Goal: Task Accomplishment & Management: Manage account settings

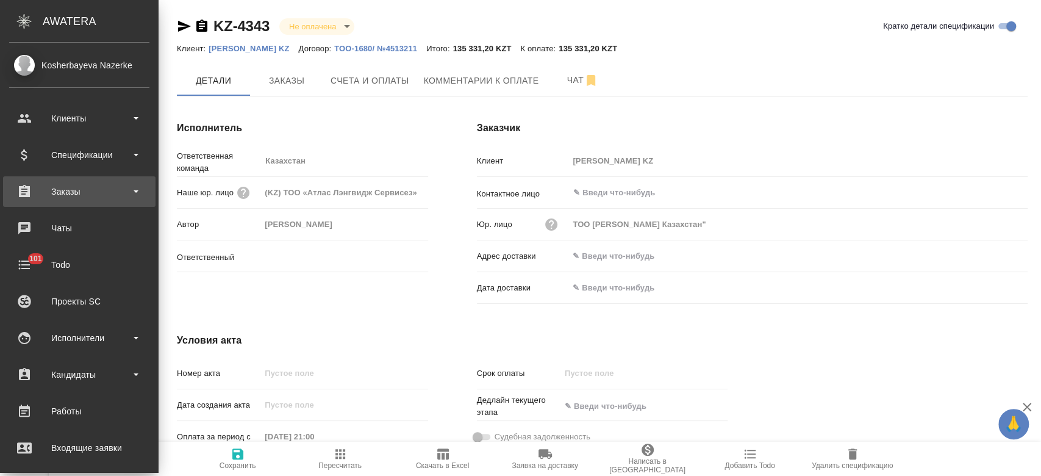
type input "[PERSON_NAME]"
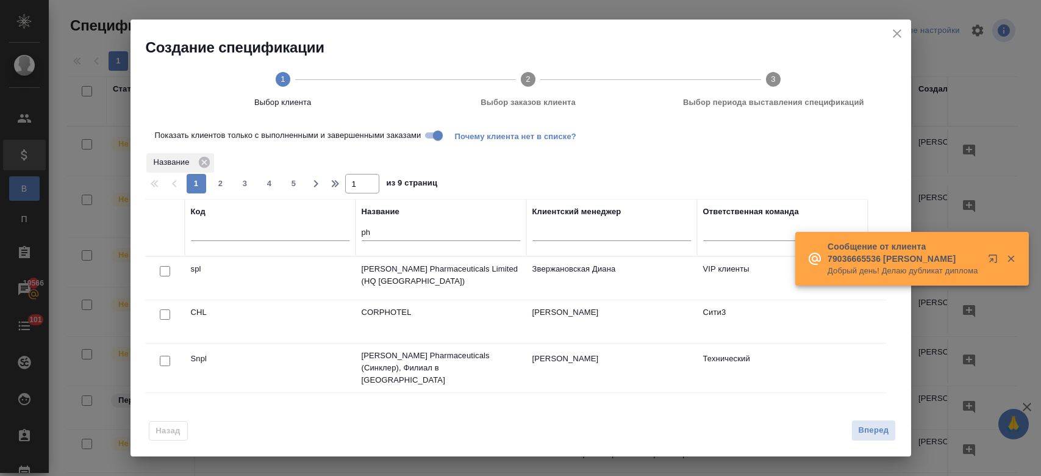
click at [432, 138] on input "Показать клиентов только с выполненными и завершенными заказами" at bounding box center [438, 135] width 44 height 15
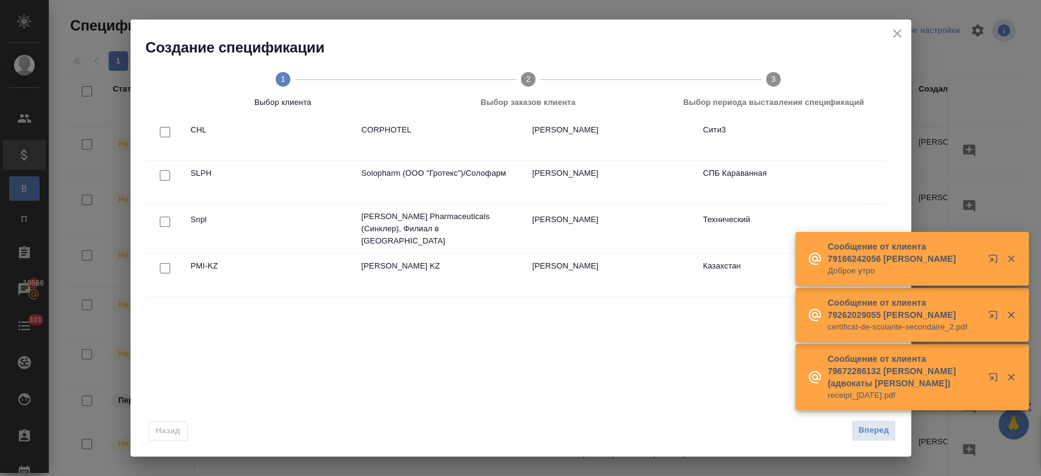
scroll to position [139, 0]
click at [161, 265] on input "checkbox" at bounding box center [165, 268] width 10 height 10
checkbox input "true"
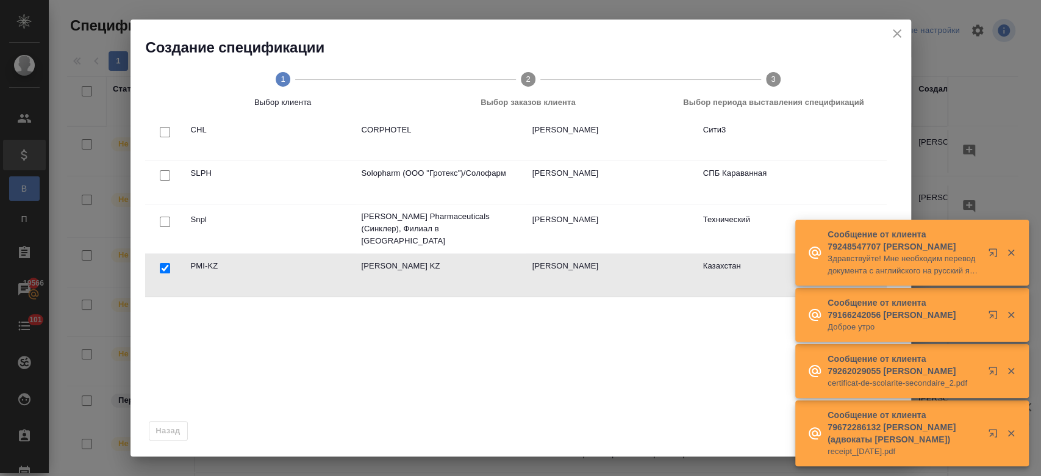
click at [1009, 427] on icon "button" at bounding box center [1010, 432] width 11 height 11
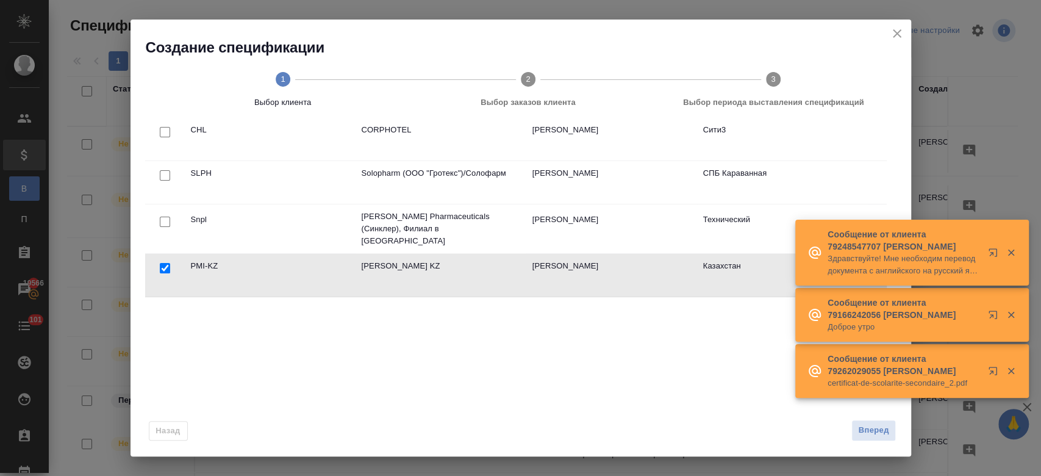
click at [1013, 370] on icon "button" at bounding box center [1010, 370] width 11 height 11
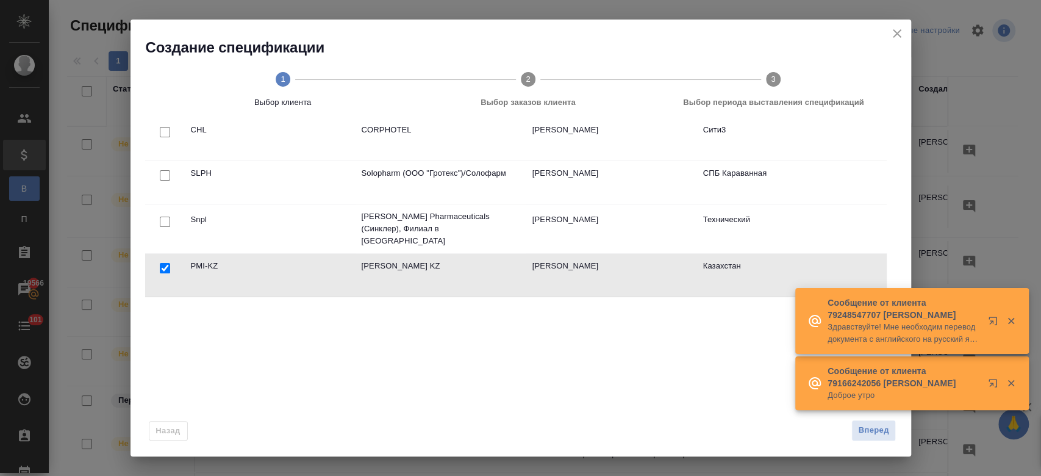
click at [1011, 377] on icon "button" at bounding box center [1010, 382] width 11 height 11
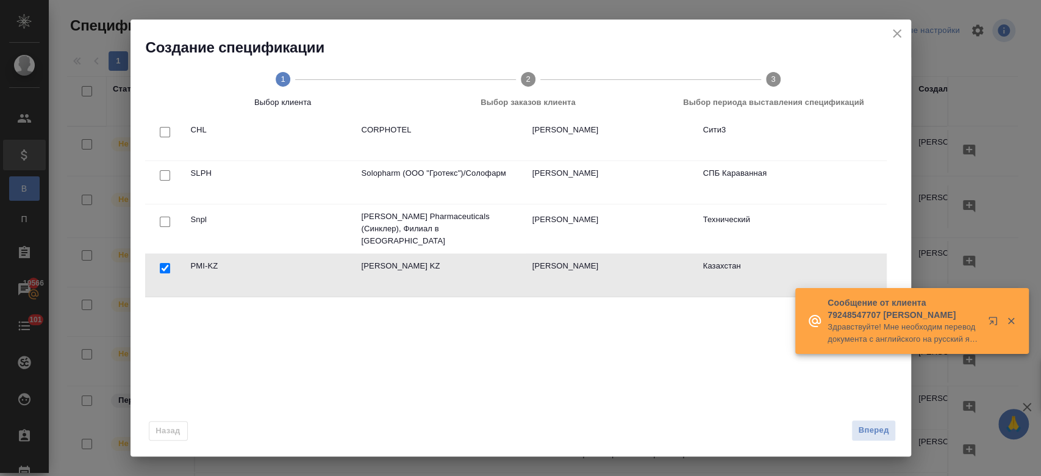
click at [1011, 251] on div "Создание спецификации 1 Выбор клиента 2 Выбор заказов клиента 3 Выбор периода в…" at bounding box center [520, 238] width 1041 height 476
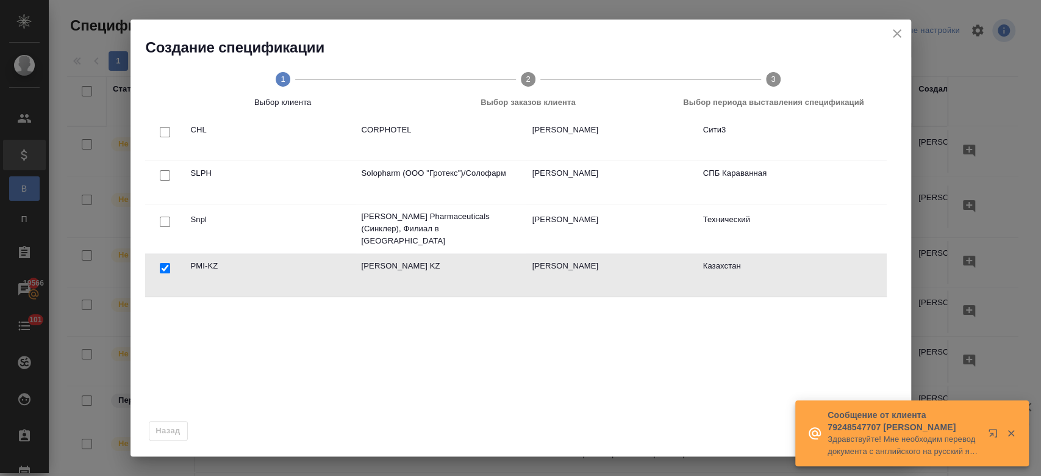
click at [1013, 430] on icon "button" at bounding box center [1010, 433] width 7 height 7
click at [765, 388] on div "Код Название ph Клиентский менеджер Ответственная команда CHL CORPHOTEL Никитин…" at bounding box center [515, 227] width 741 height 335
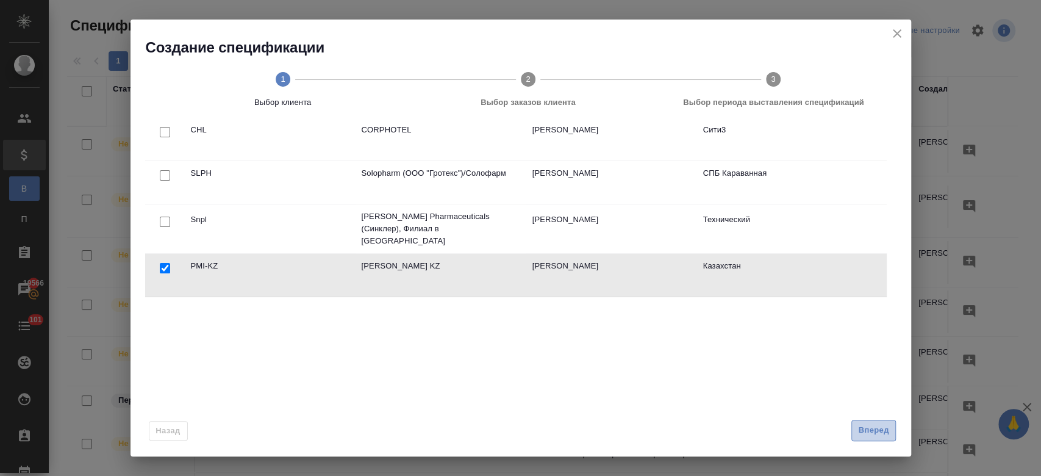
click at [864, 426] on span "Вперед" at bounding box center [873, 430] width 30 height 14
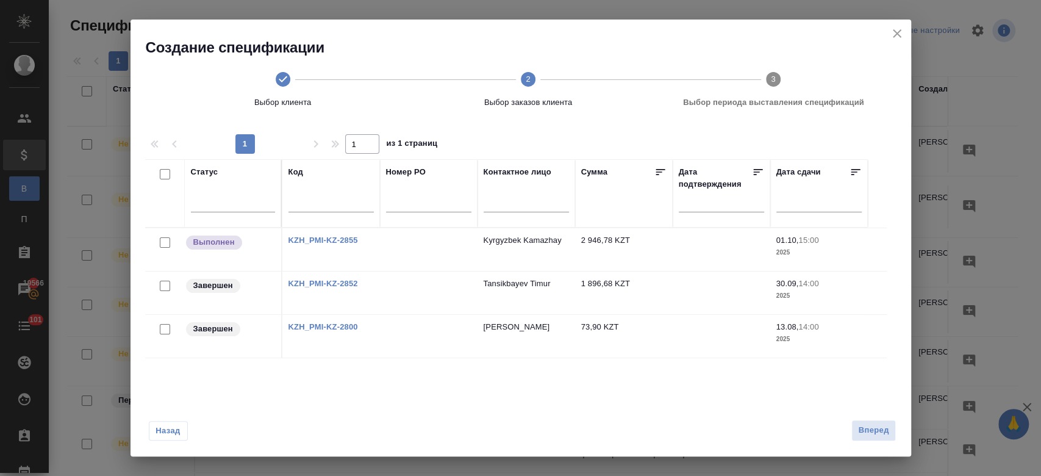
scroll to position [0, 0]
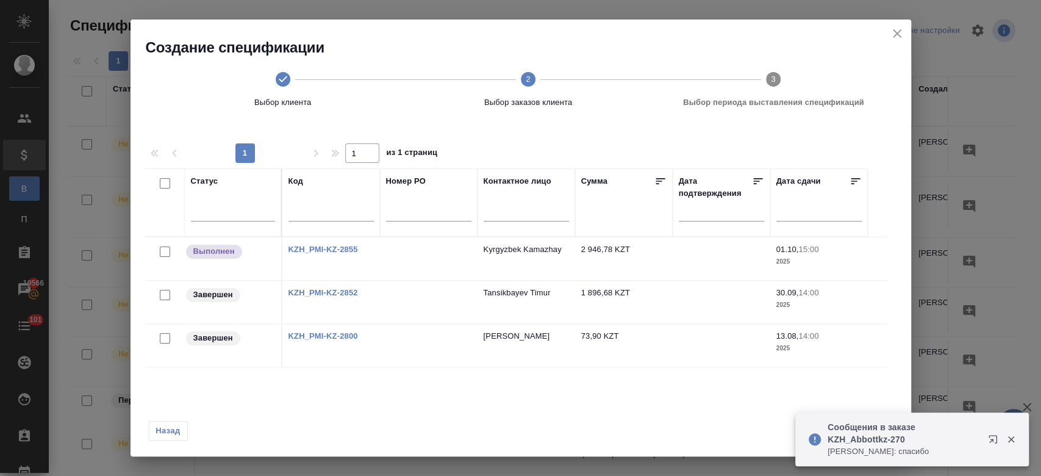
click at [163, 296] on input "checkbox" at bounding box center [165, 295] width 10 height 10
checkbox input "true"
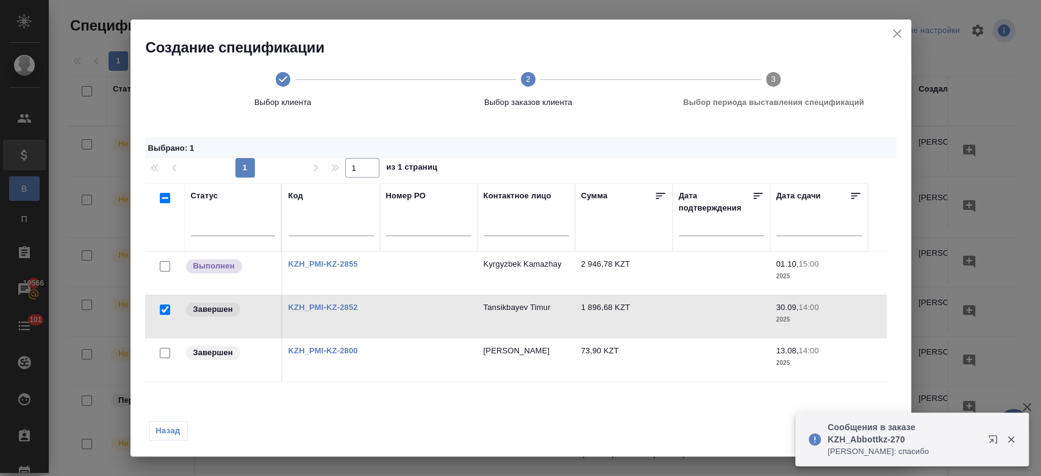
scroll to position [123, 0]
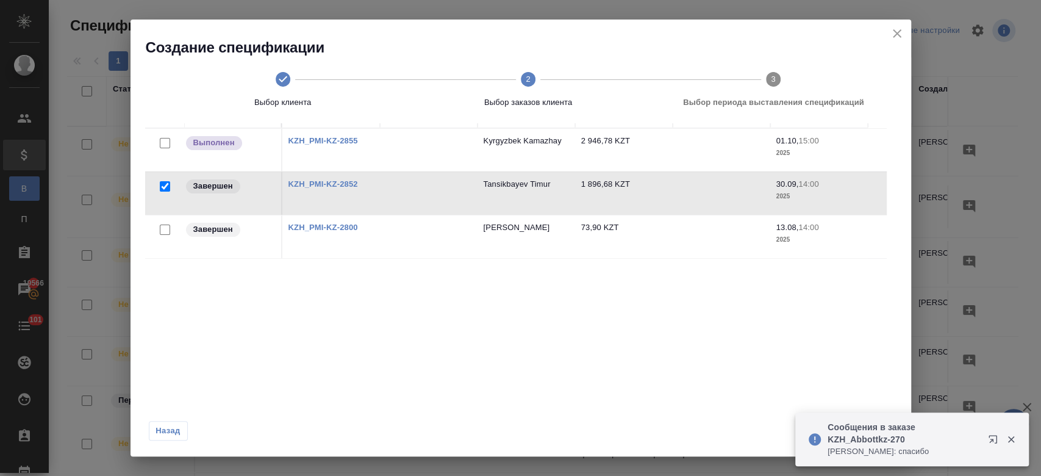
click at [1011, 434] on icon "button" at bounding box center [1010, 438] width 11 height 11
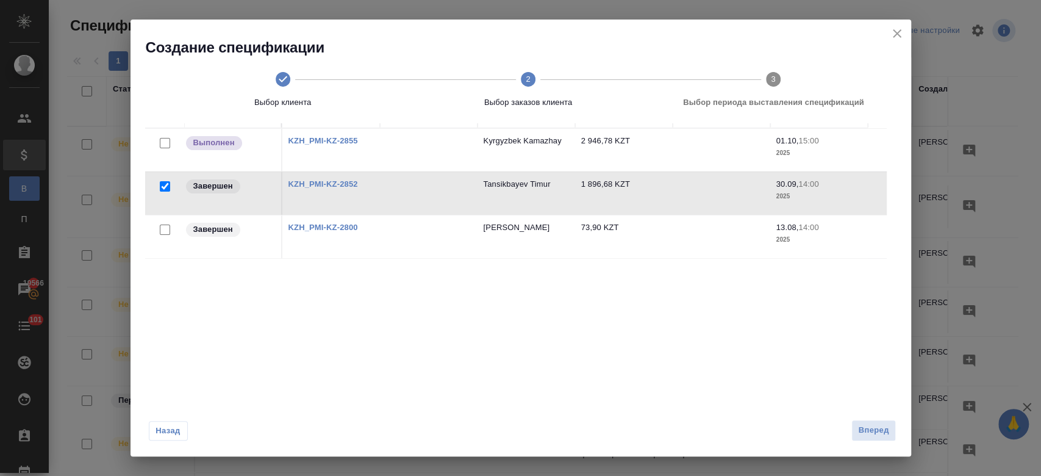
click at [873, 432] on div "Сообщения в заказе KZH_Abbottkz-270 Петрова Валерия: спасибо" at bounding box center [911, 439] width 233 height 54
click at [873, 432] on span "Вперед" at bounding box center [873, 430] width 30 height 14
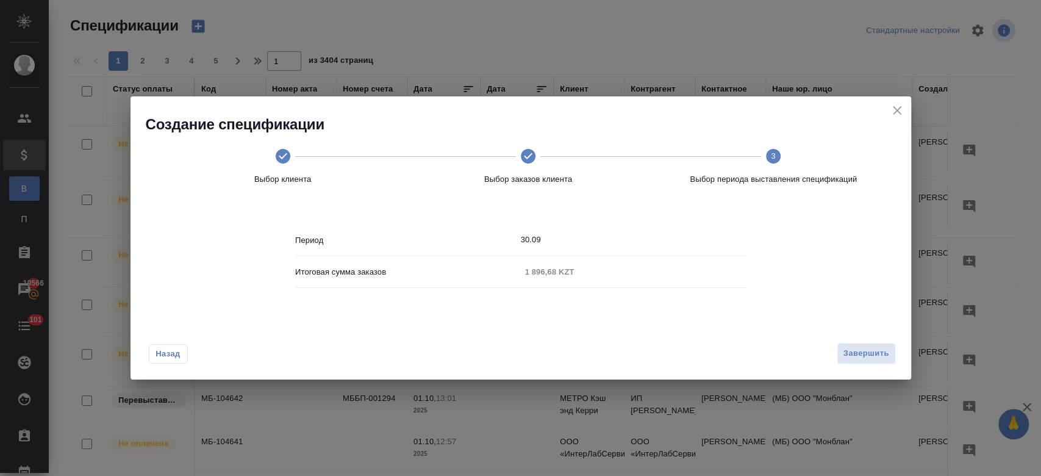
scroll to position [0, 0]
click at [857, 360] on span "Завершить" at bounding box center [866, 353] width 46 height 14
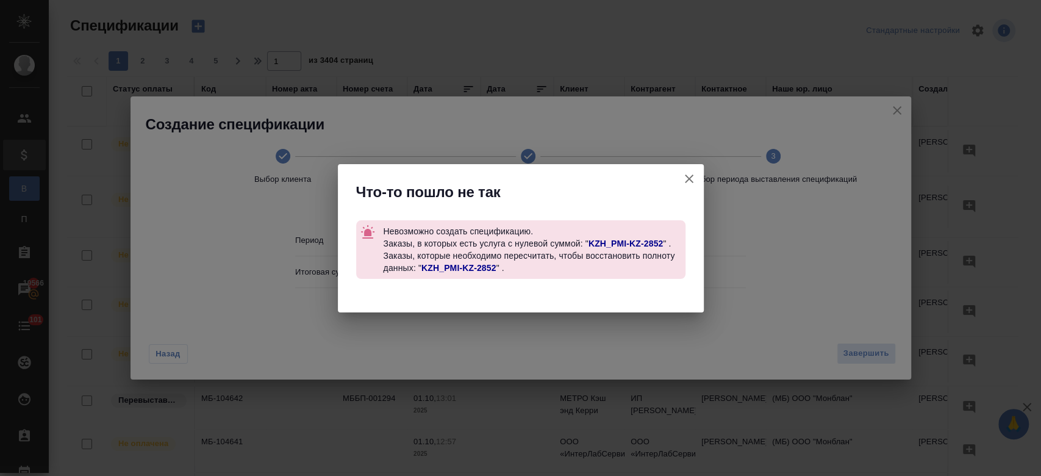
click at [651, 240] on link "KZH_PMI-KZ-2852" at bounding box center [625, 243] width 75 height 10
click at [463, 268] on link "KZH_PMI-KZ-2852" at bounding box center [458, 268] width 75 height 10
click at [685, 180] on icon "button" at bounding box center [689, 178] width 15 height 15
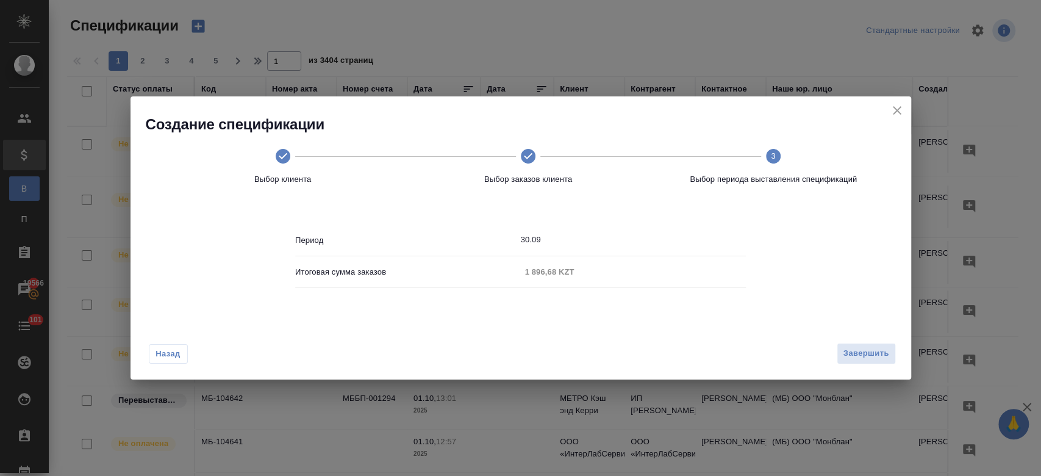
click at [680, 182] on body "🙏 .cls-1 fill:#fff; AWATERA Kosherbayeva Nazerke Клиенты Спецификации В Все спе…" at bounding box center [520, 238] width 1041 height 476
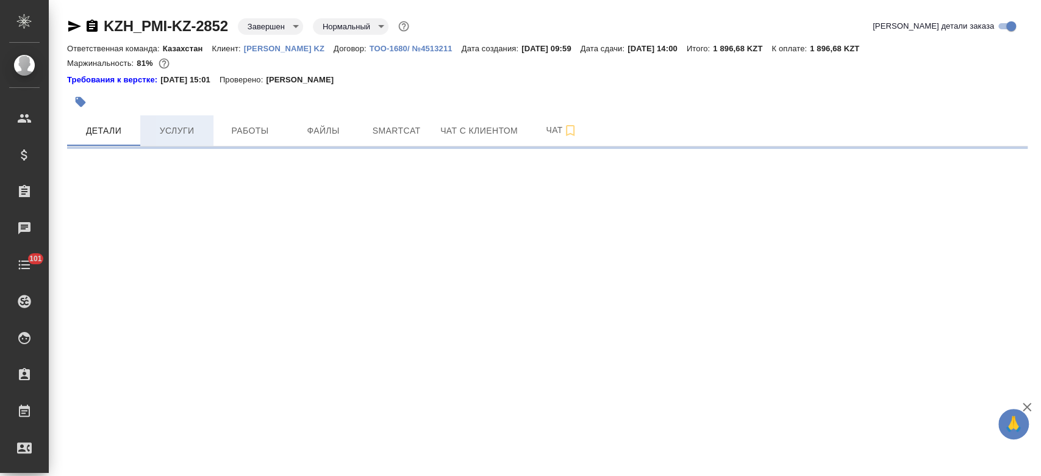
select select "RU"
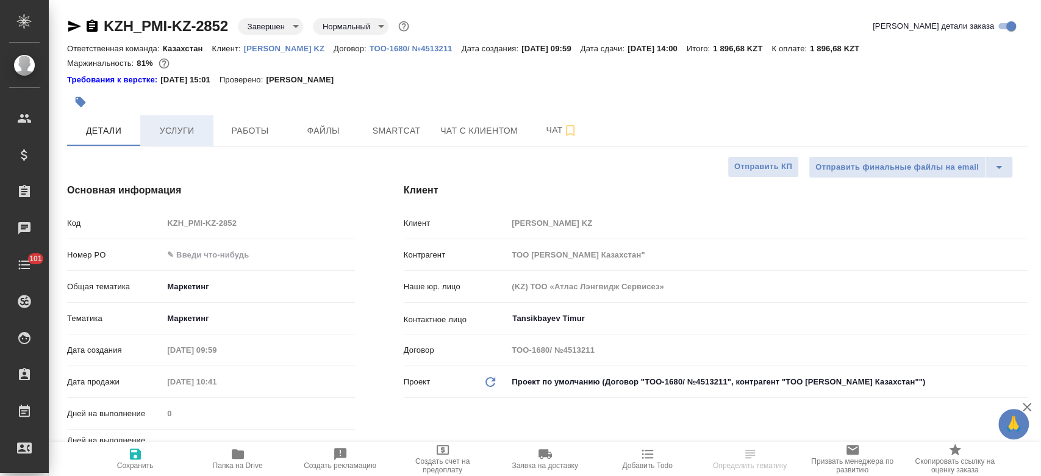
click at [183, 126] on span "Услуги" at bounding box center [177, 130] width 59 height 15
type textarea "x"
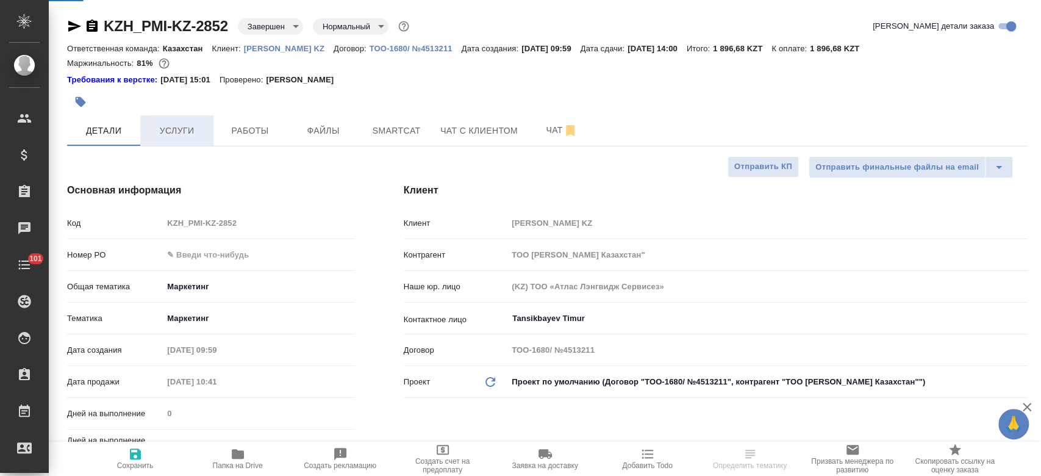
type textarea "x"
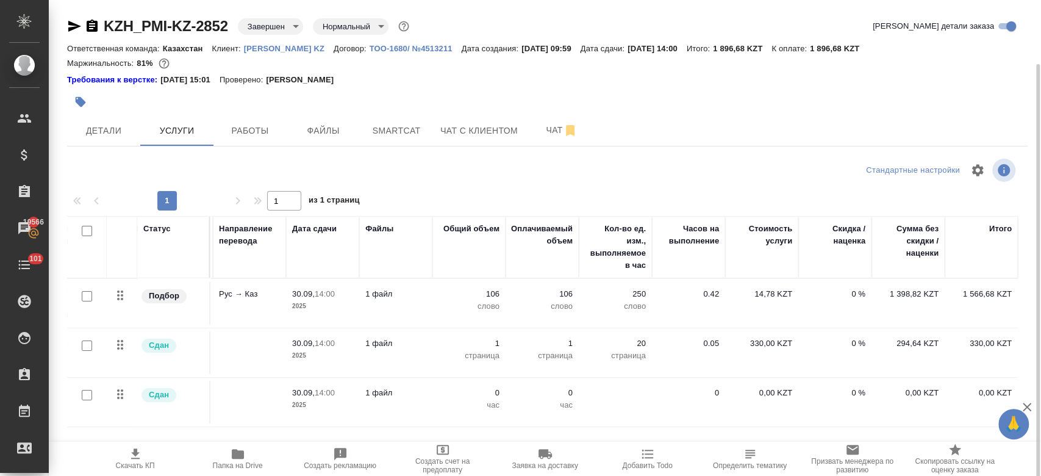
scroll to position [33, 0]
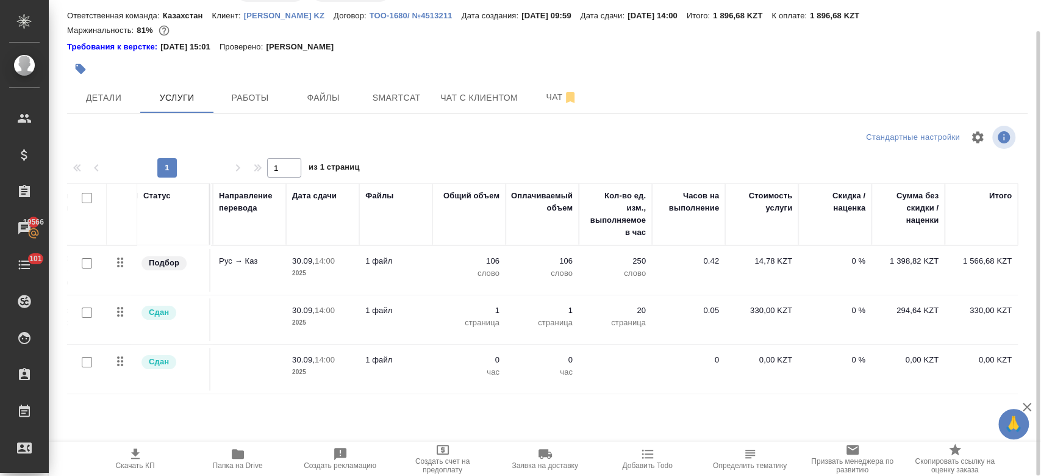
click at [995, 365] on td "0,00 KZT" at bounding box center [980, 369] width 73 height 43
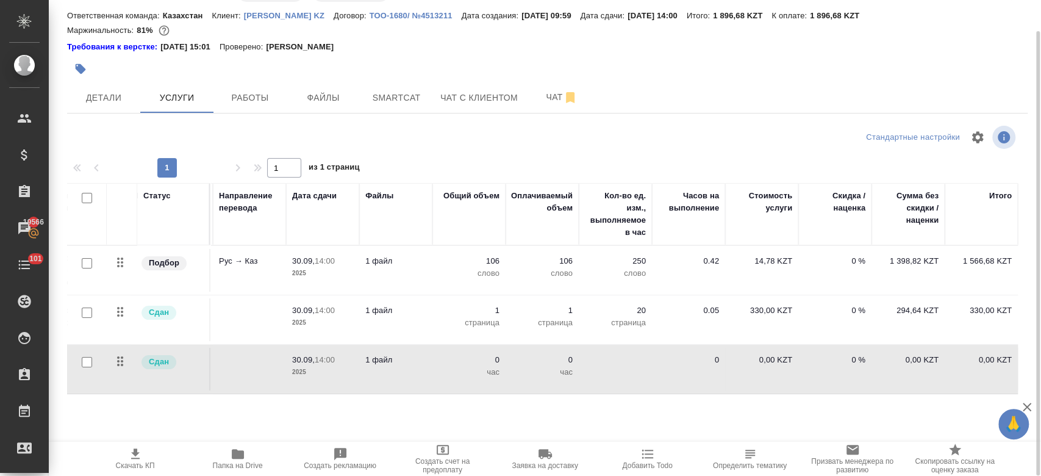
drag, startPoint x: 995, startPoint y: 365, endPoint x: 930, endPoint y: 365, distance: 64.6
click at [930, 365] on tr "Сдан Проверка качества перевода (LQA) 30.09, 14:00 2025 1 файл 0 час 0 час 0 0,…" at bounding box center [461, 368] width 1113 height 49
click at [930, 365] on td "0,00 KZT" at bounding box center [907, 369] width 73 height 43
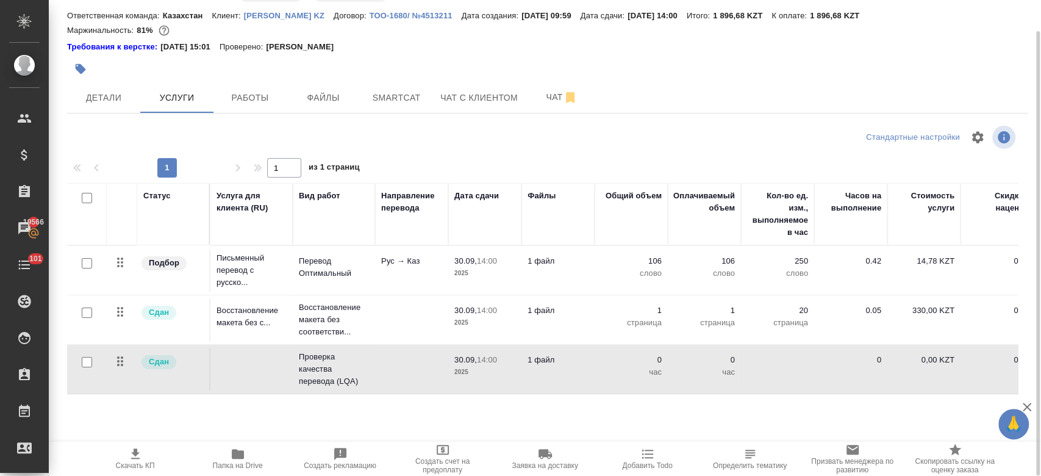
click at [85, 358] on input "checkbox" at bounding box center [87, 362] width 10 height 10
checkbox input "true"
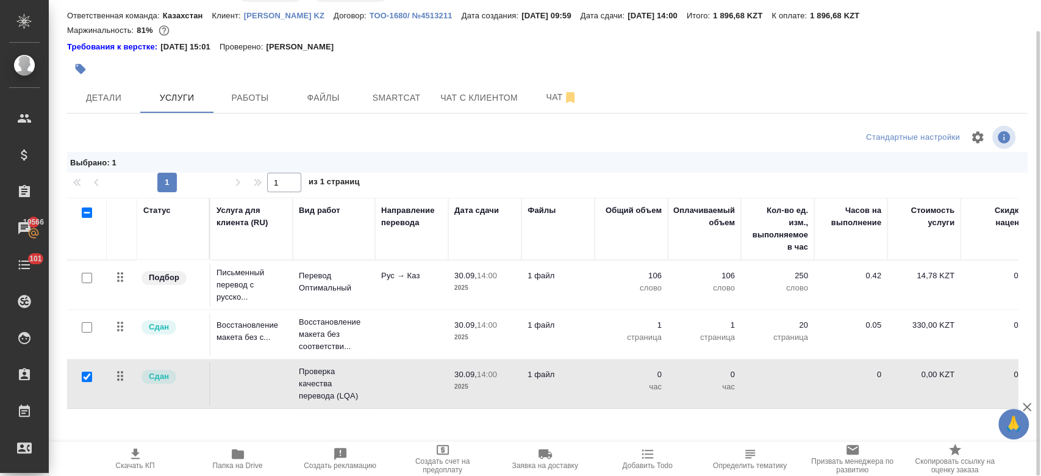
scroll to position [0, 162]
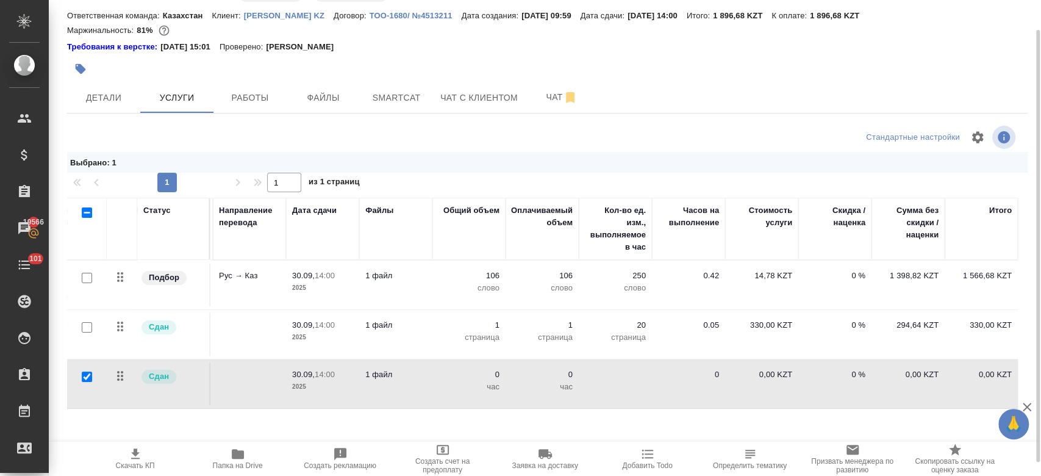
click at [914, 388] on td "0,00 KZT" at bounding box center [907, 383] width 73 height 43
drag, startPoint x: 913, startPoint y: 388, endPoint x: 546, endPoint y: 410, distance: 367.7
click at [546, 410] on div "Статус Услуга для клиента (RU) Вид работ Направление перевода Дата сдачи Файлы …" at bounding box center [542, 329] width 950 height 262
click at [583, 425] on div "Статус Услуга для клиента (RU) Вид работ Направление перевода Дата сдачи Файлы …" at bounding box center [542, 329] width 950 height 262
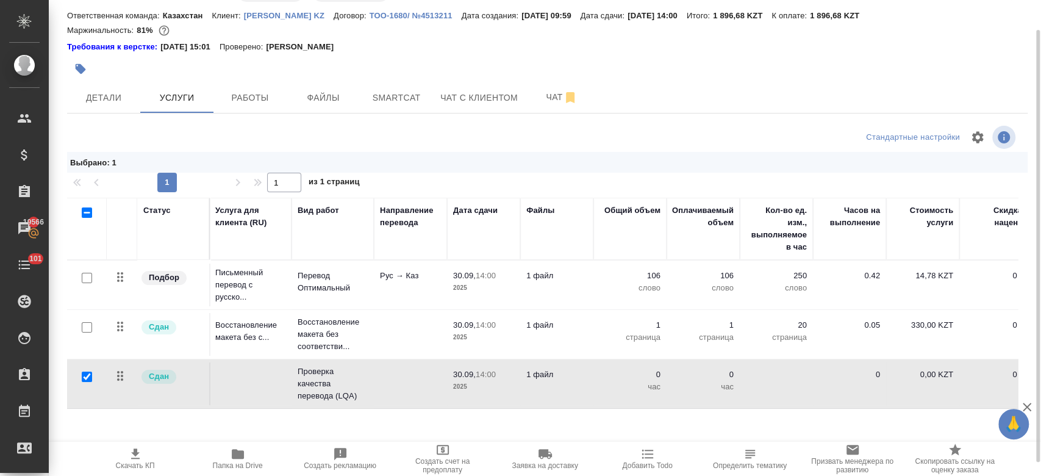
scroll to position [0, 0]
click at [415, 422] on div "Статус Услуга для клиента (RU) Вид работ Направление перевода Дата сдачи Файлы …" at bounding box center [542, 329] width 950 height 262
click at [272, 101] on span "Работы" at bounding box center [250, 97] width 59 height 15
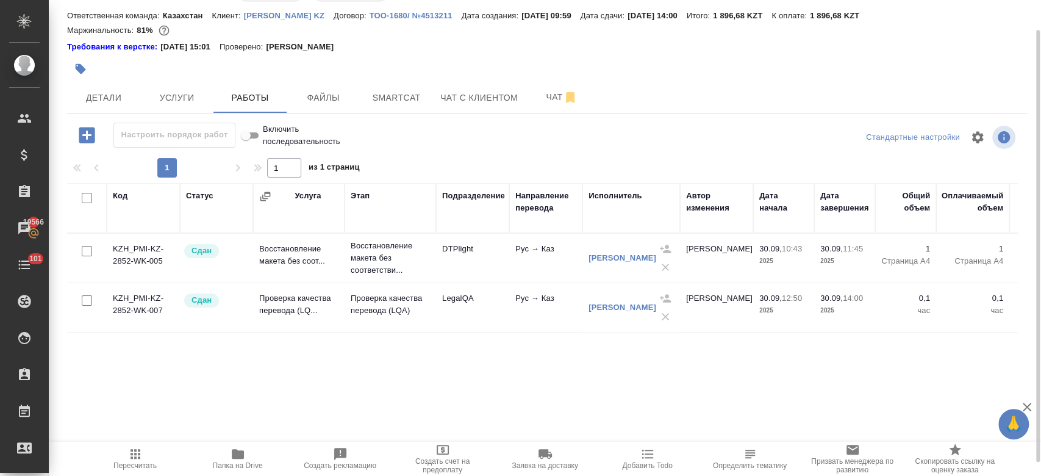
click at [85, 302] on input "checkbox" at bounding box center [87, 300] width 10 height 10
checkbox input "true"
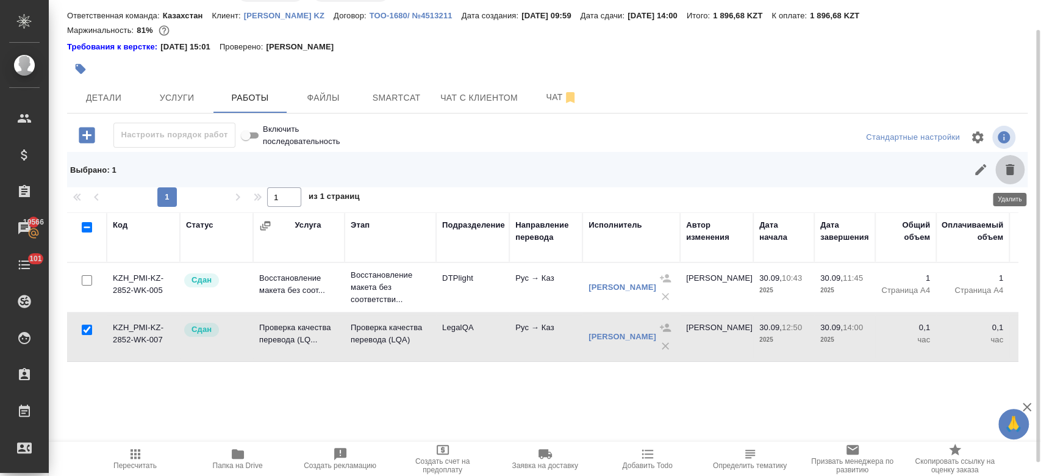
click at [1010, 171] on icon "button" at bounding box center [1009, 169] width 9 height 11
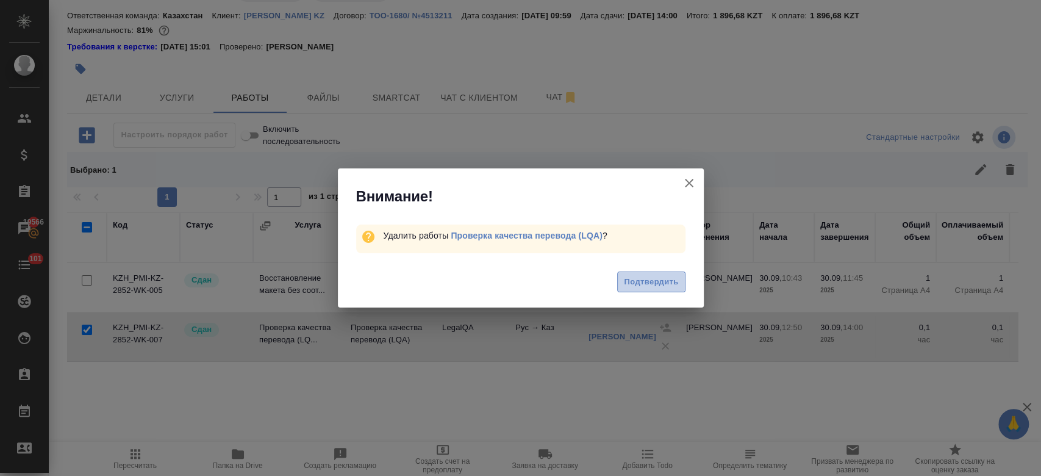
click at [656, 272] on button "Подтвердить" at bounding box center [651, 281] width 68 height 21
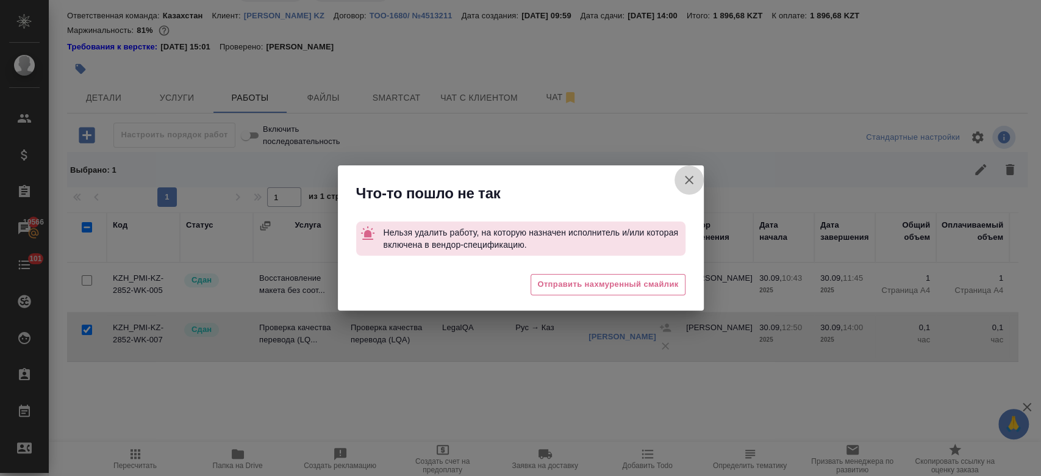
click at [686, 185] on icon "button" at bounding box center [689, 180] width 15 height 15
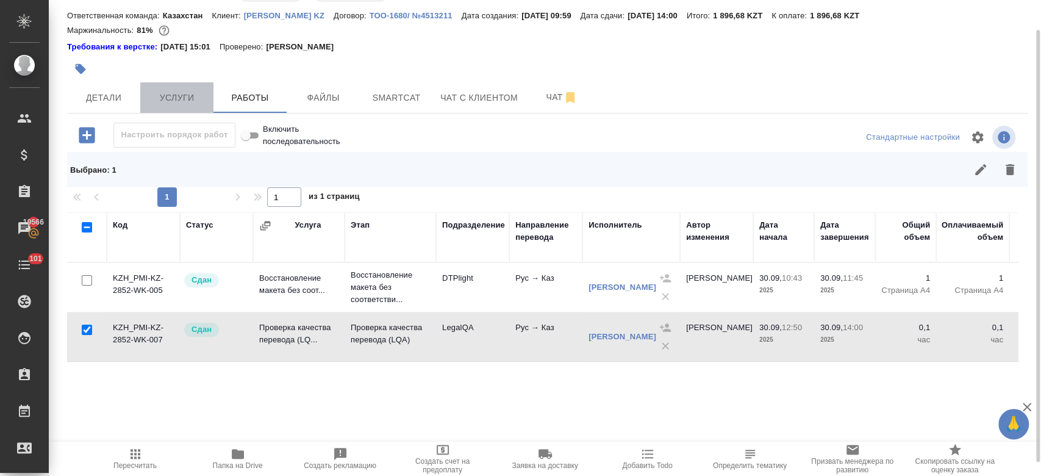
click at [193, 100] on span "Услуги" at bounding box center [177, 97] width 59 height 15
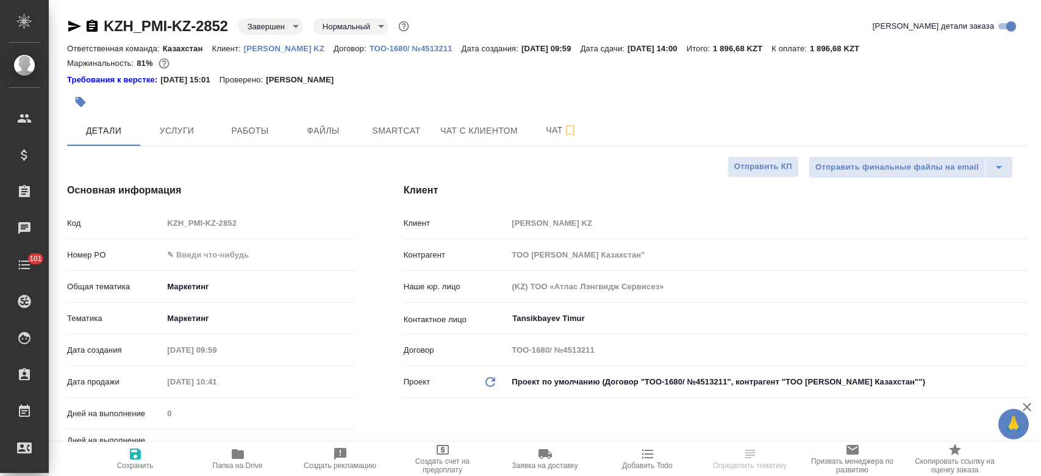
select select "RU"
click at [73, 22] on icon "button" at bounding box center [74, 26] width 15 height 15
type textarea "x"
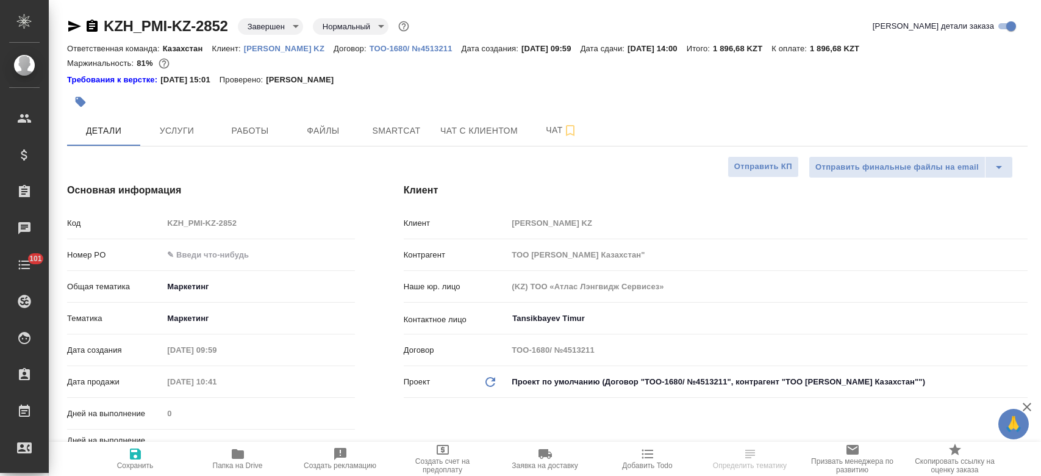
type textarea "x"
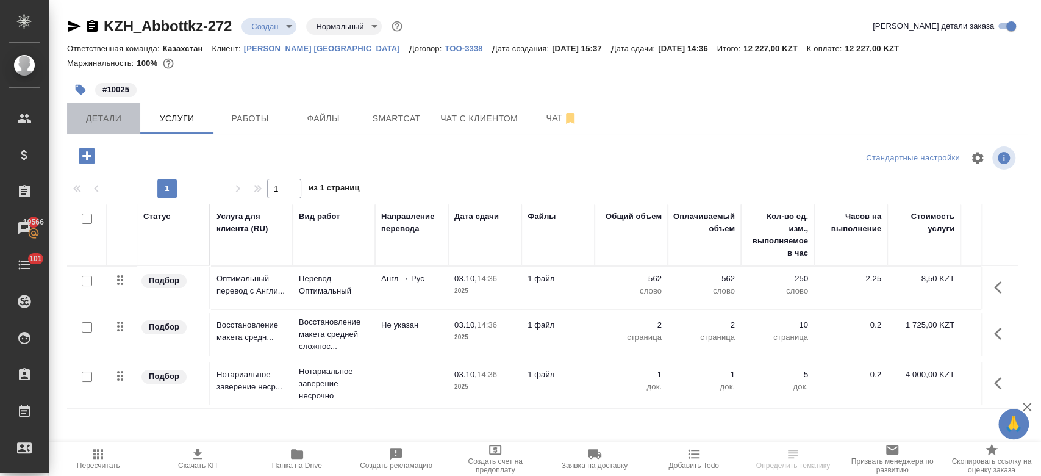
click at [101, 124] on span "Детали" at bounding box center [103, 118] width 59 height 15
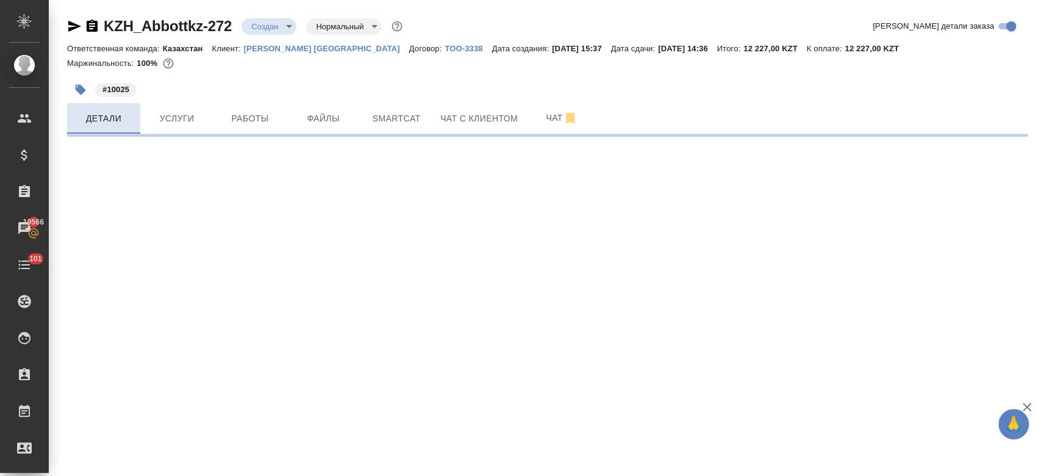
select select "RU"
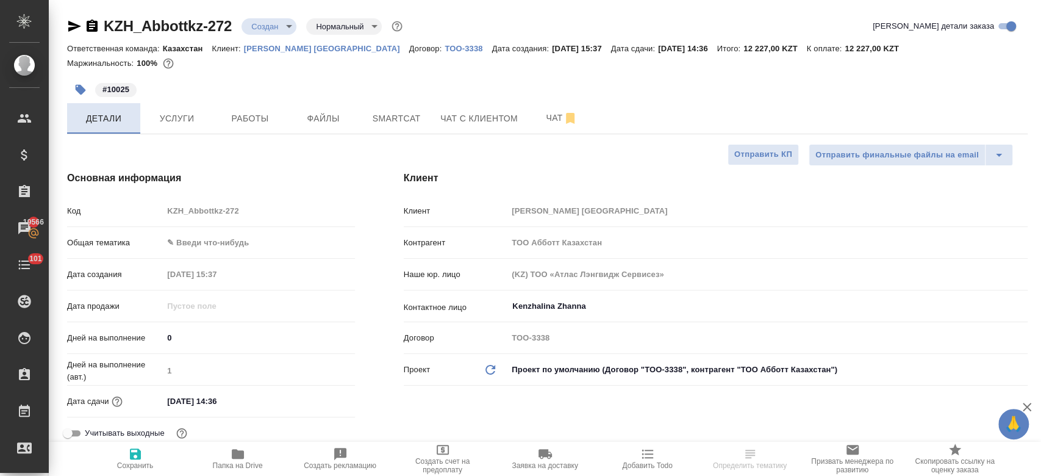
type textarea "x"
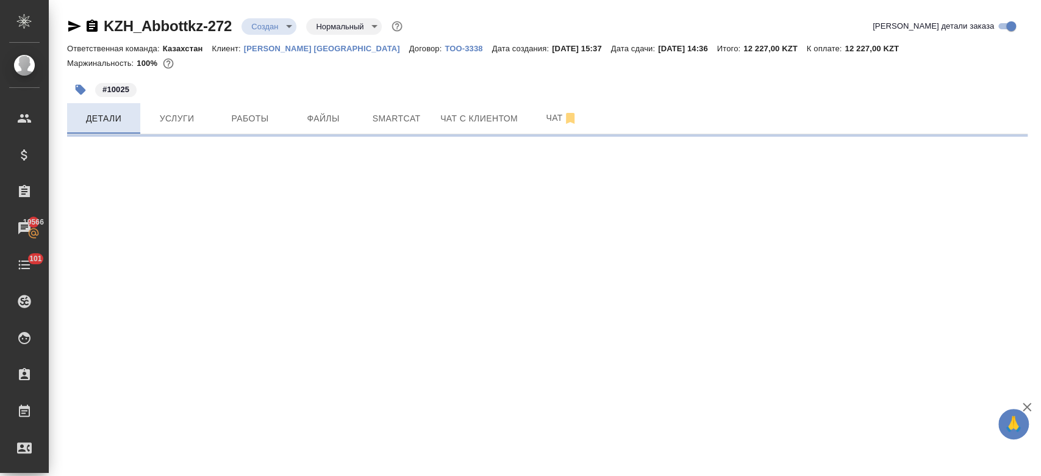
select select "RU"
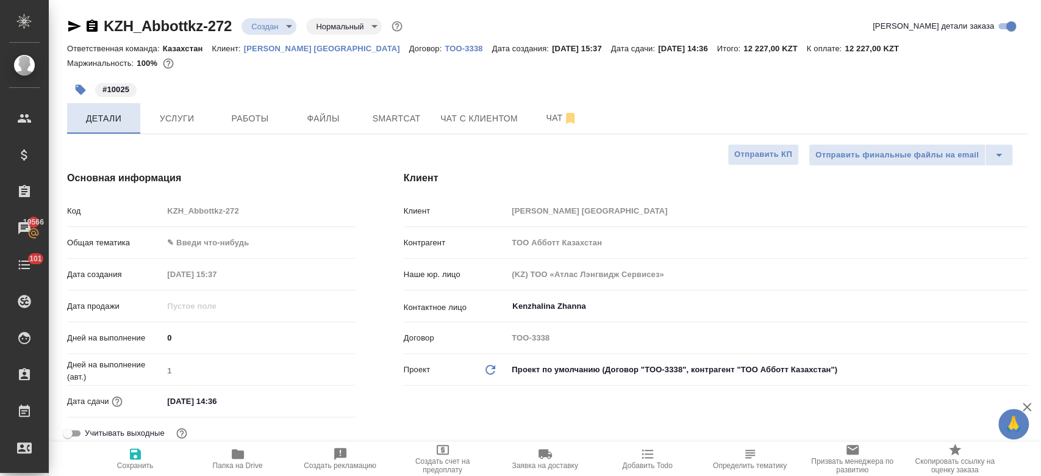
type textarea "x"
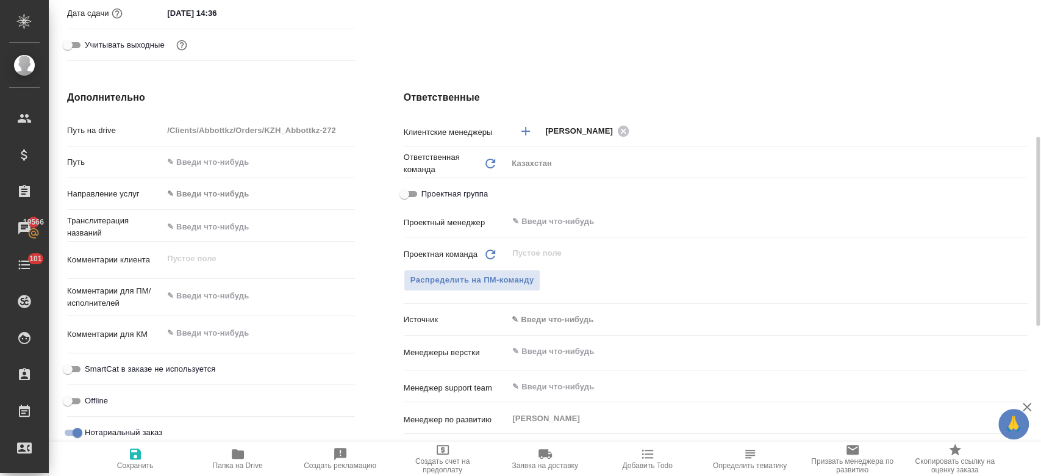
scroll to position [371, 0]
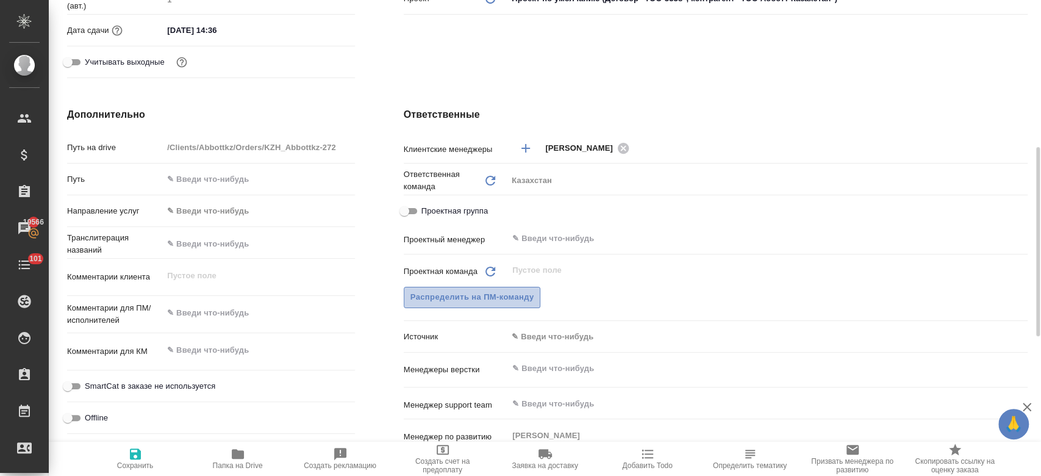
click at [490, 297] on span "Распределить на ПМ-команду" at bounding box center [472, 297] width 124 height 14
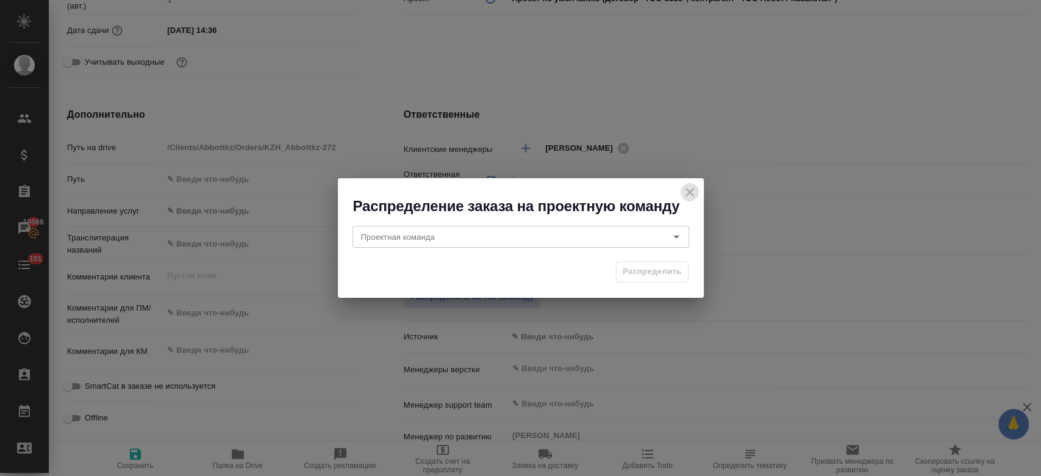
click at [694, 191] on icon "close" at bounding box center [689, 192] width 15 height 15
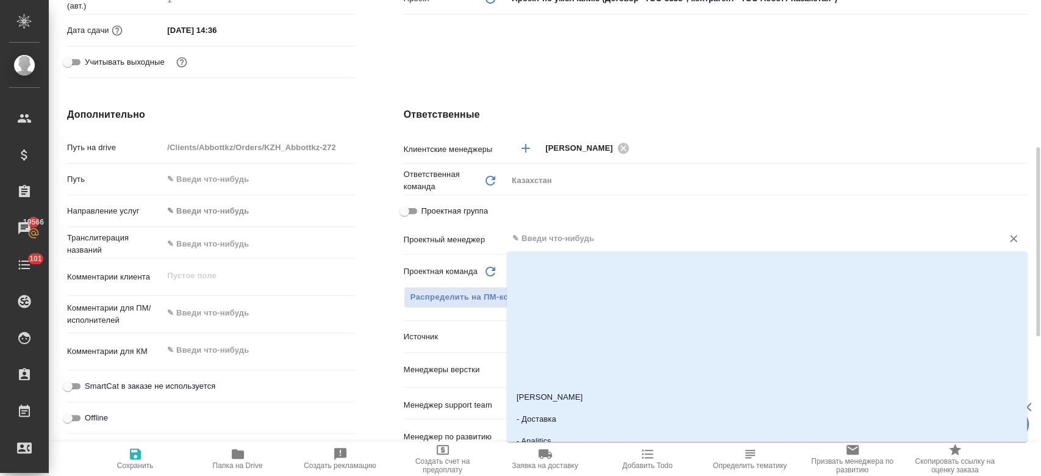
click at [551, 239] on input "text" at bounding box center [747, 238] width 472 height 15
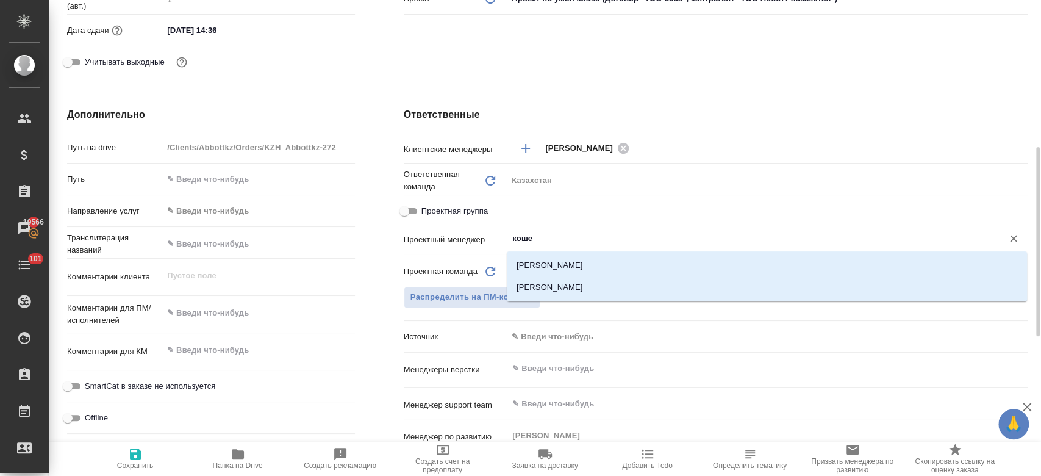
type input "кошер"
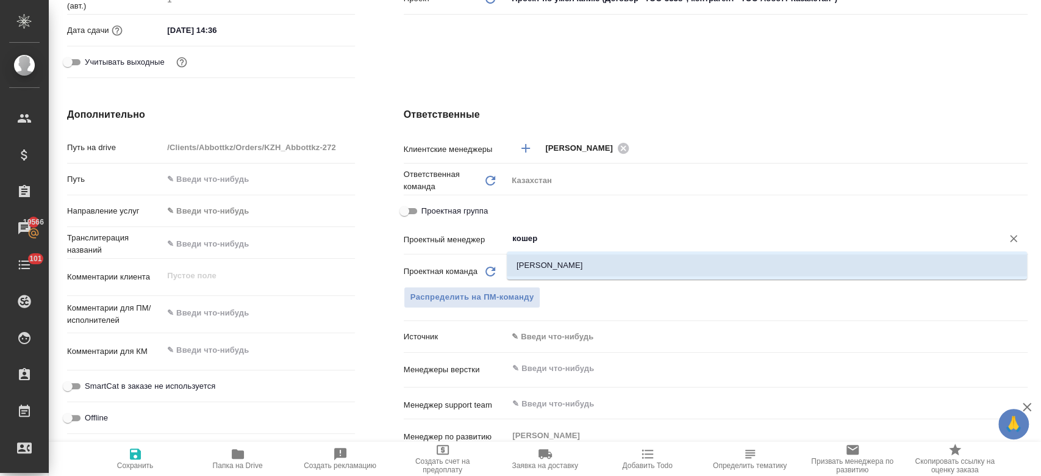
click at [548, 265] on li "[PERSON_NAME]" at bounding box center [767, 265] width 520 height 22
type textarea "x"
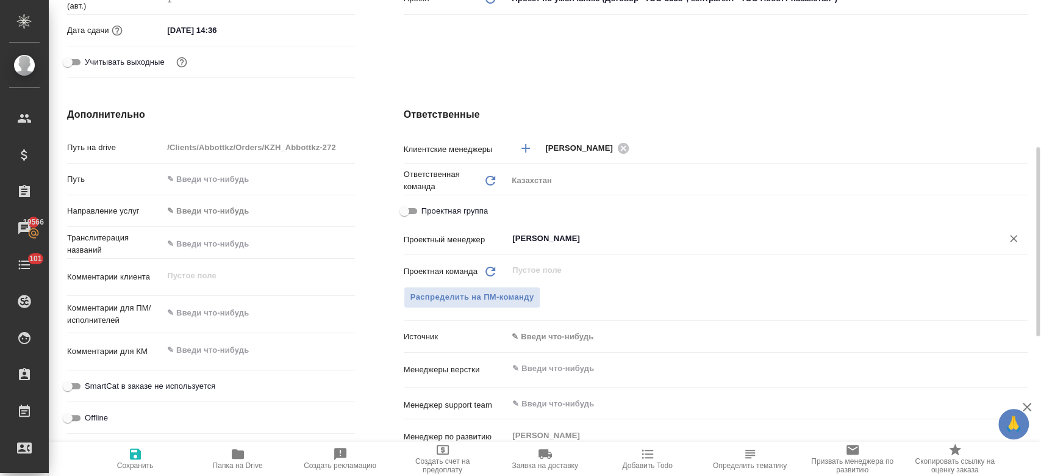
type input "[PERSON_NAME]"
click at [124, 454] on span "Сохранить" at bounding box center [135, 457] width 88 height 23
type textarea "x"
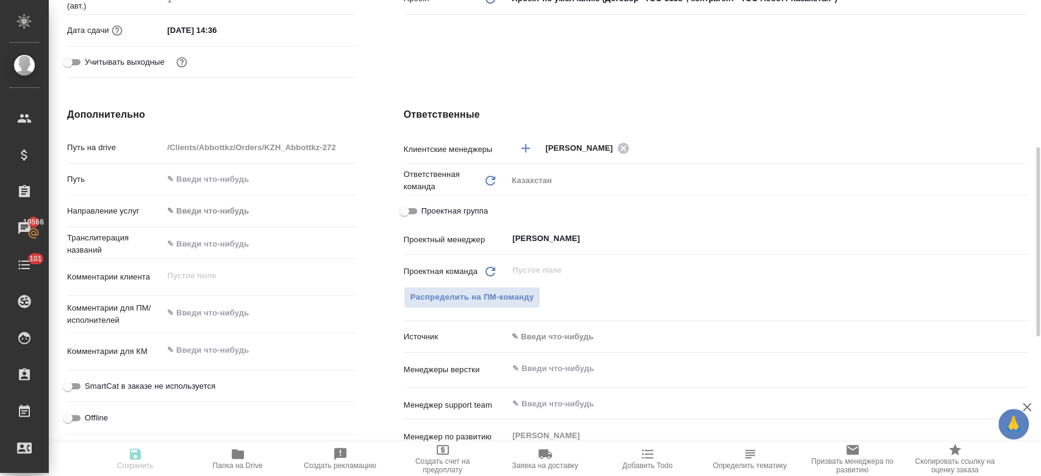
type textarea "x"
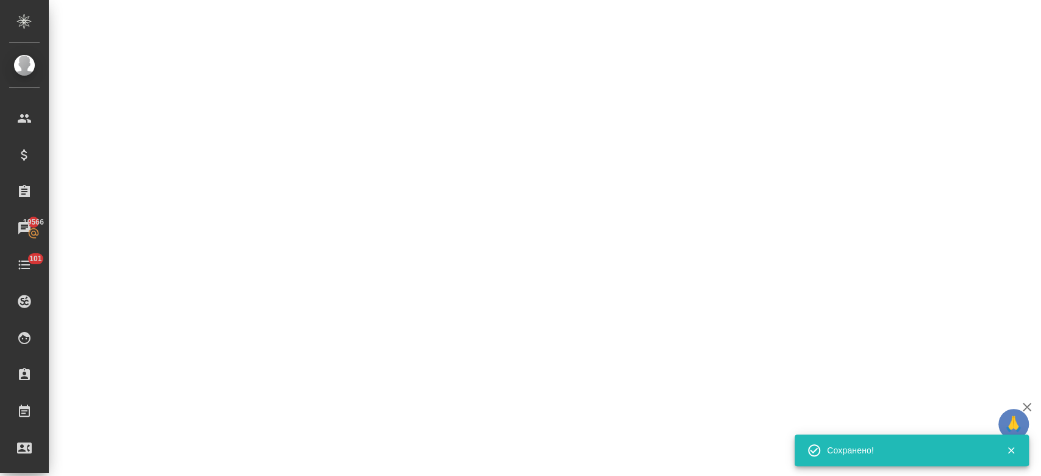
select select "RU"
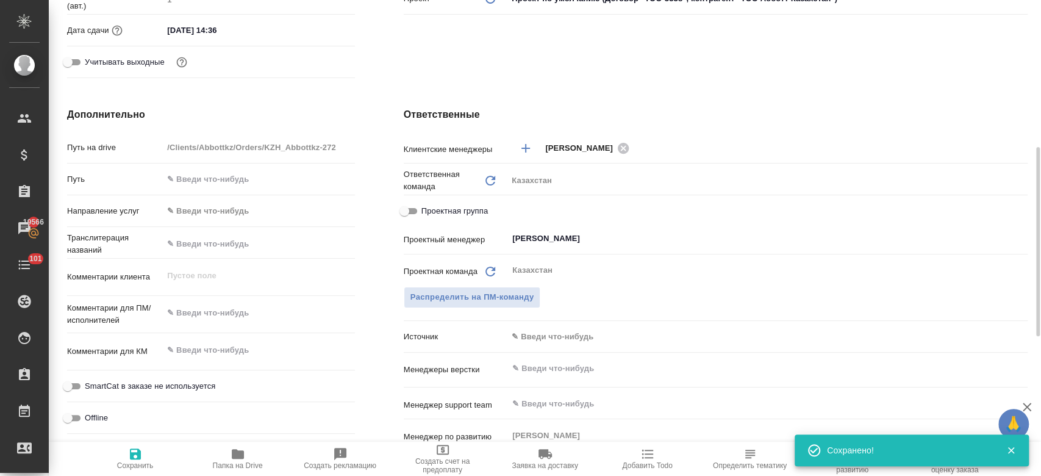
type textarea "x"
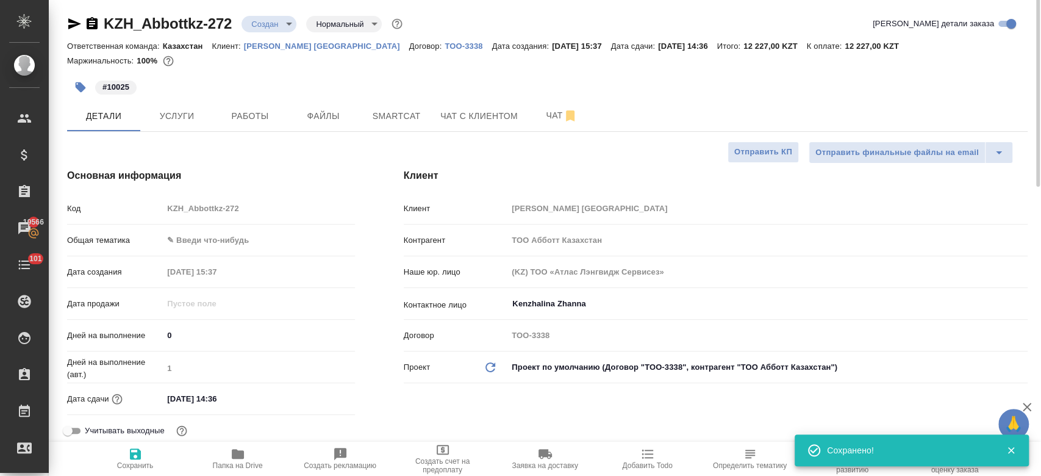
scroll to position [0, 0]
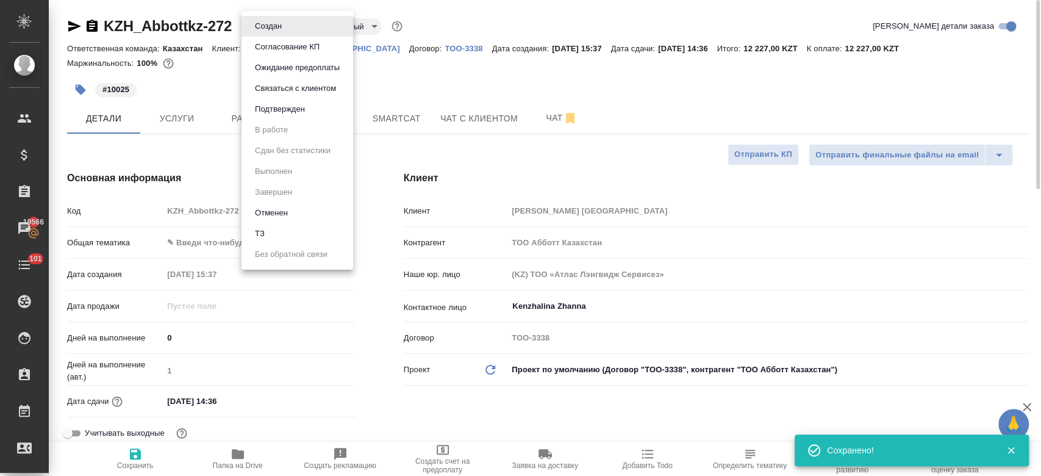
click at [282, 32] on body "🙏 .cls-1 fill:#fff; AWATERA Kosherbayeva Nazerke Клиенты Спецификации Заказы 19…" at bounding box center [520, 238] width 1041 height 476
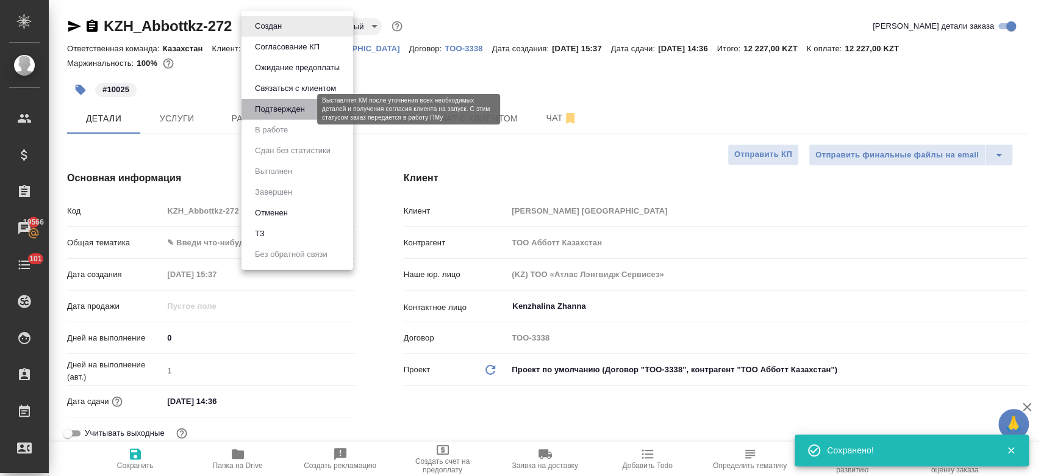
click at [296, 110] on button "Подтвержден" at bounding box center [279, 108] width 57 height 13
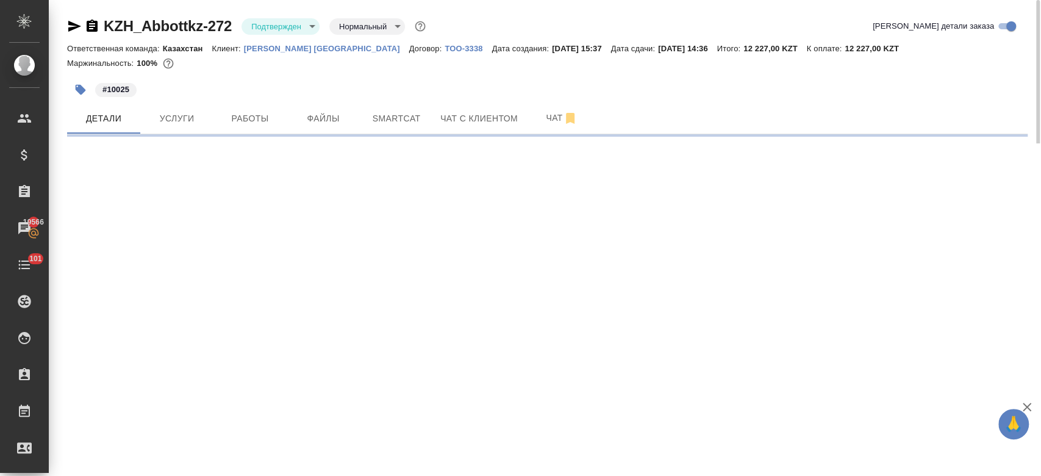
select select "RU"
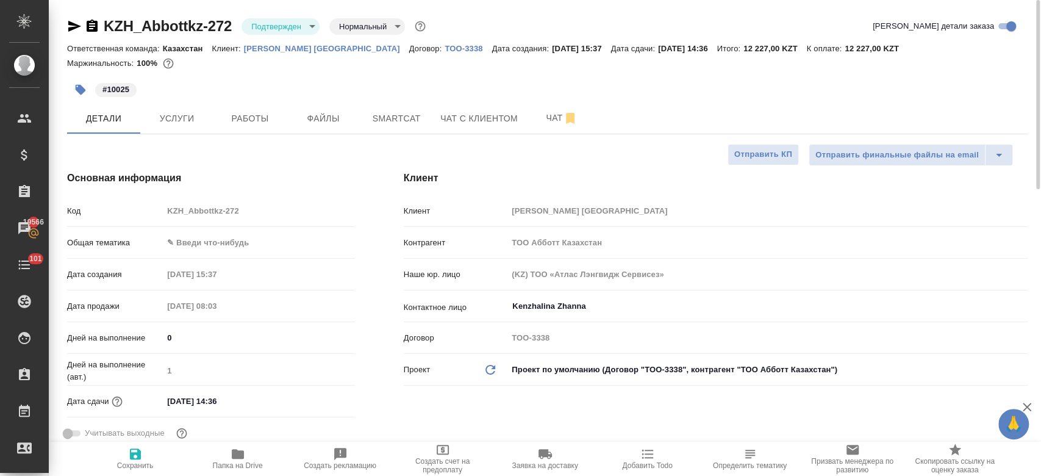
type textarea "x"
